Goal: Information Seeking & Learning: Learn about a topic

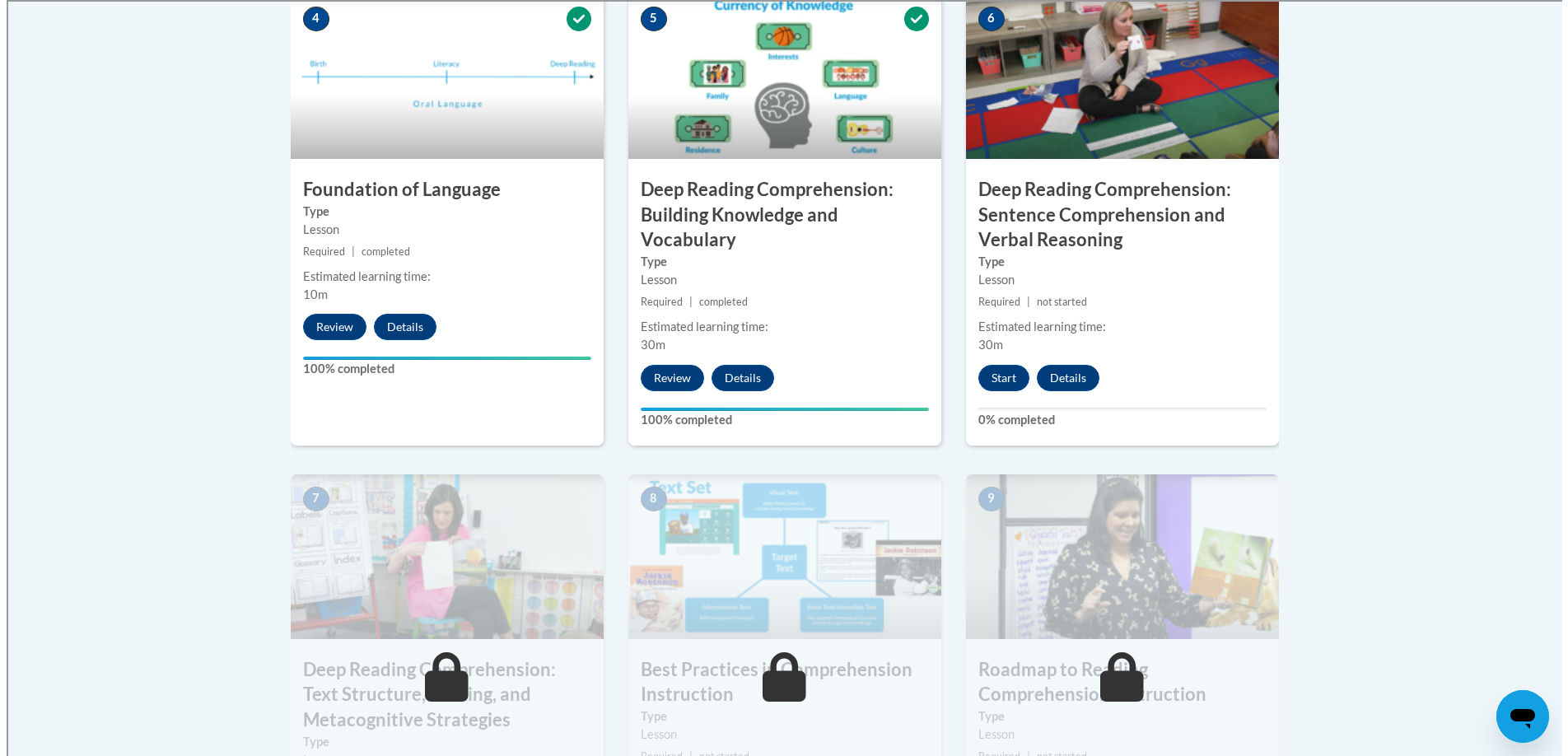
scroll to position [974, 0]
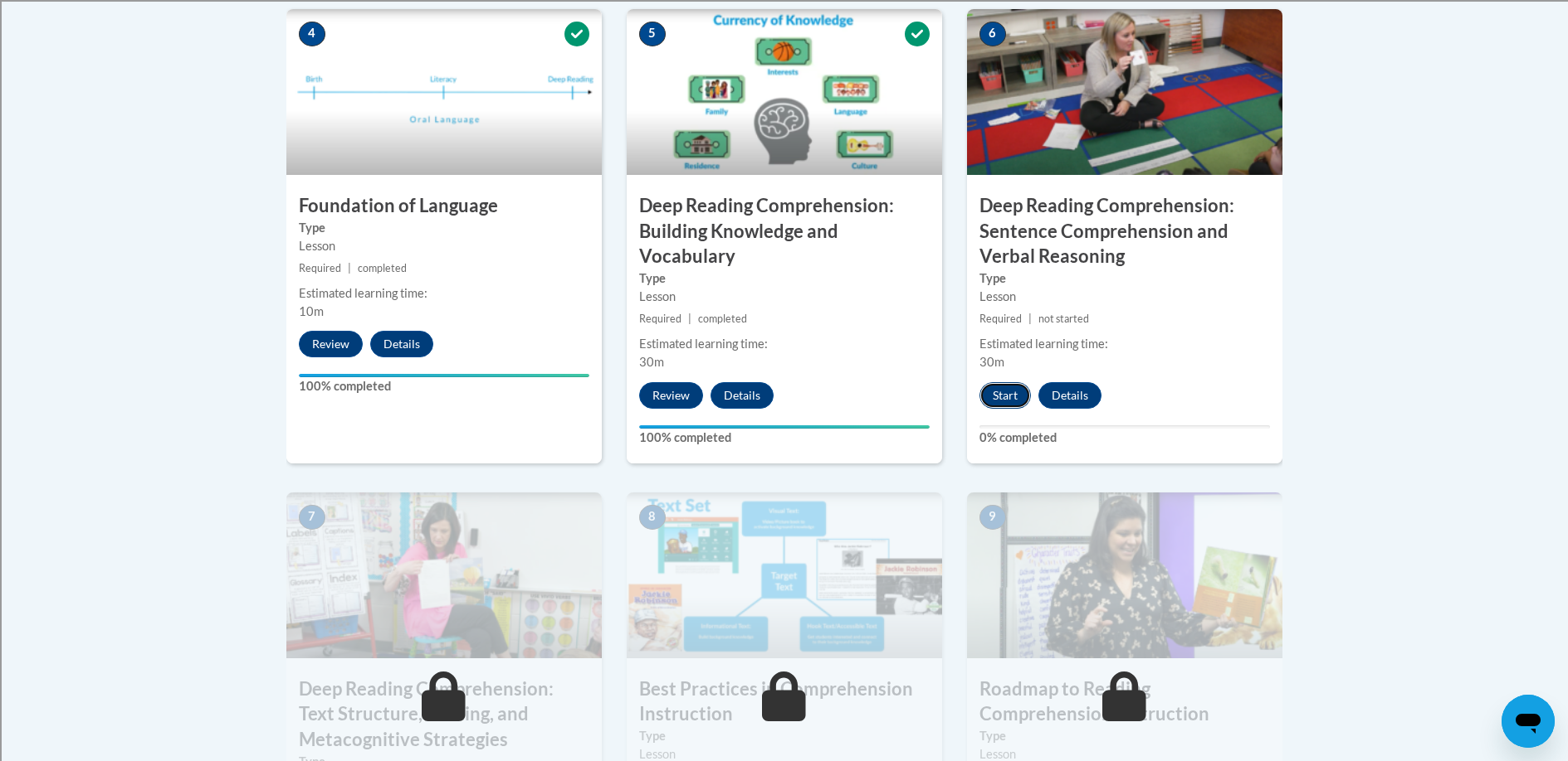
click at [999, 392] on button "Start" at bounding box center [1005, 395] width 52 height 26
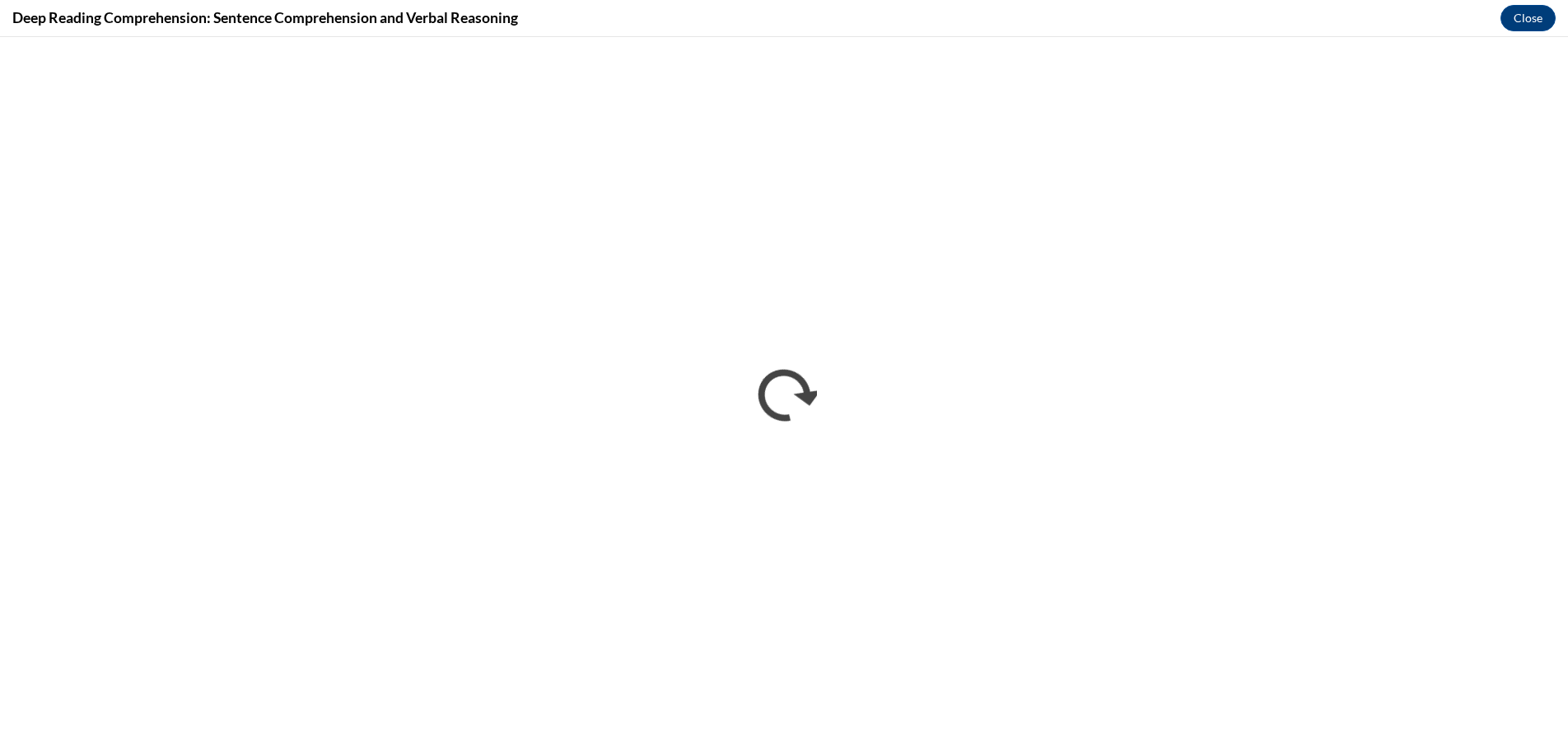
scroll to position [0, 0]
